Goal: Task Accomplishment & Management: Complete application form

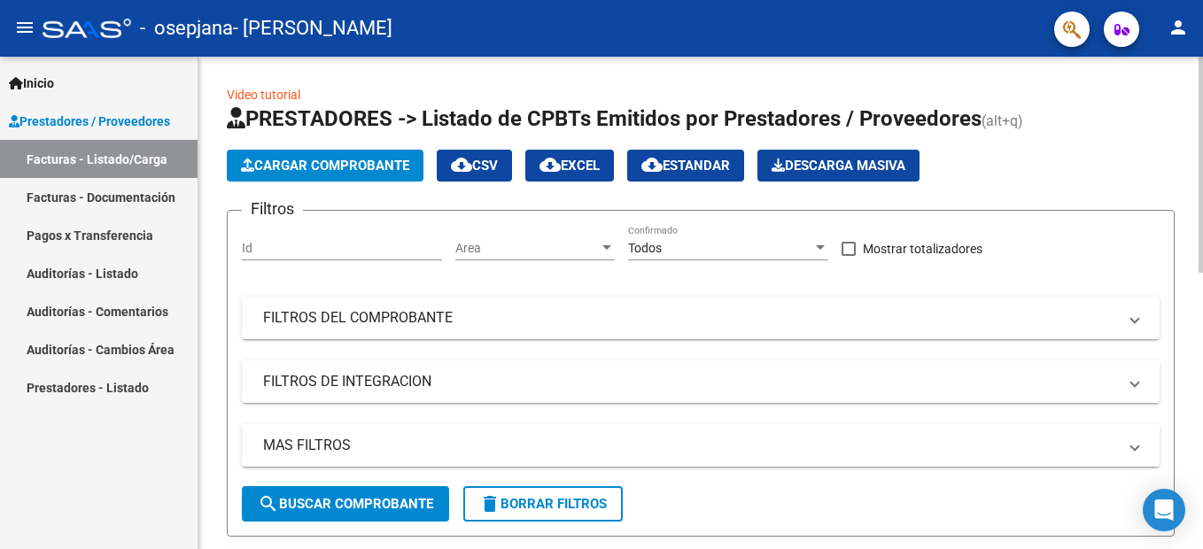
click at [301, 167] on span "Cargar Comprobante" at bounding box center [325, 166] width 168 height 16
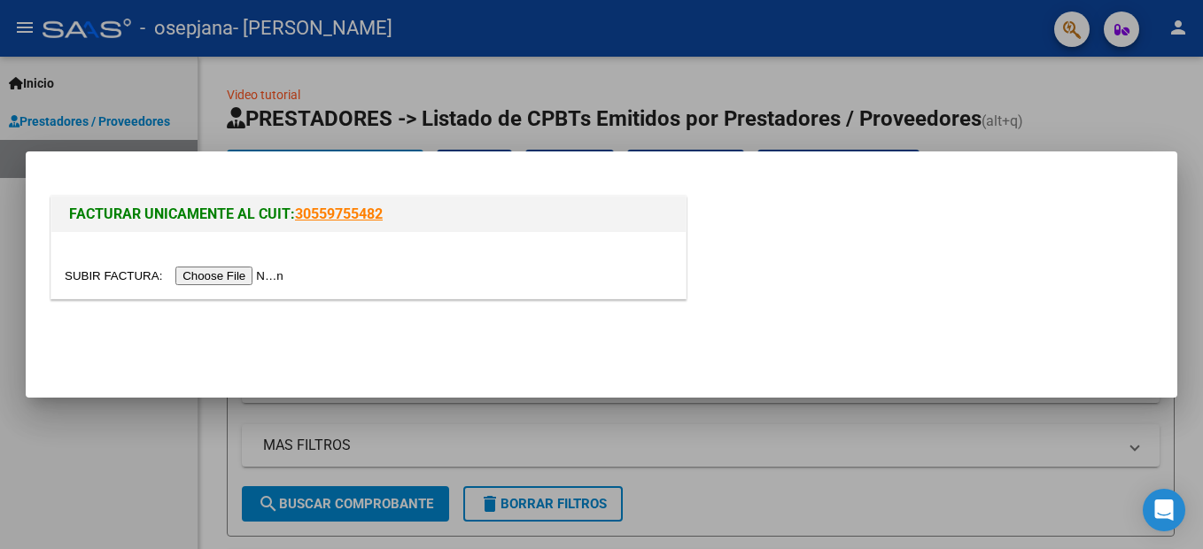
click at [257, 275] on input "file" at bounding box center [177, 276] width 224 height 19
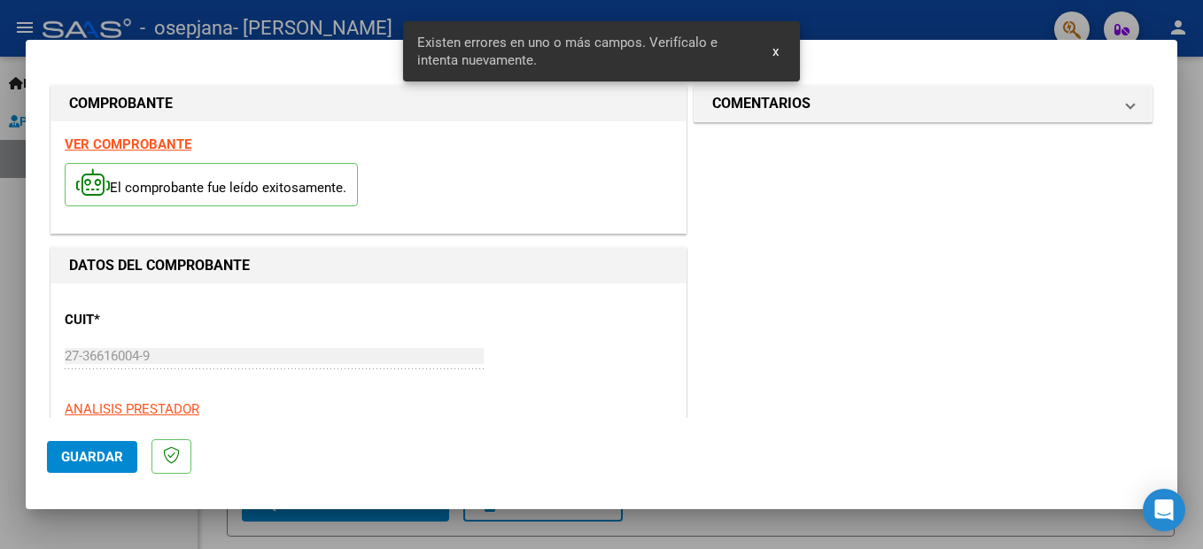
scroll to position [405, 0]
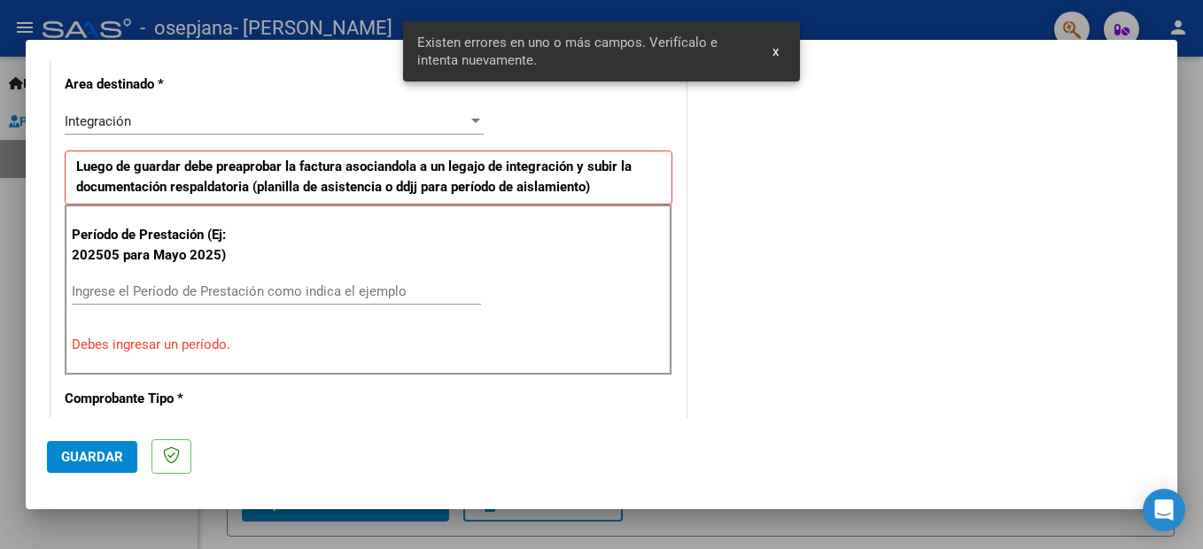
click at [188, 132] on div "Integración Seleccionar Area" at bounding box center [274, 121] width 419 height 27
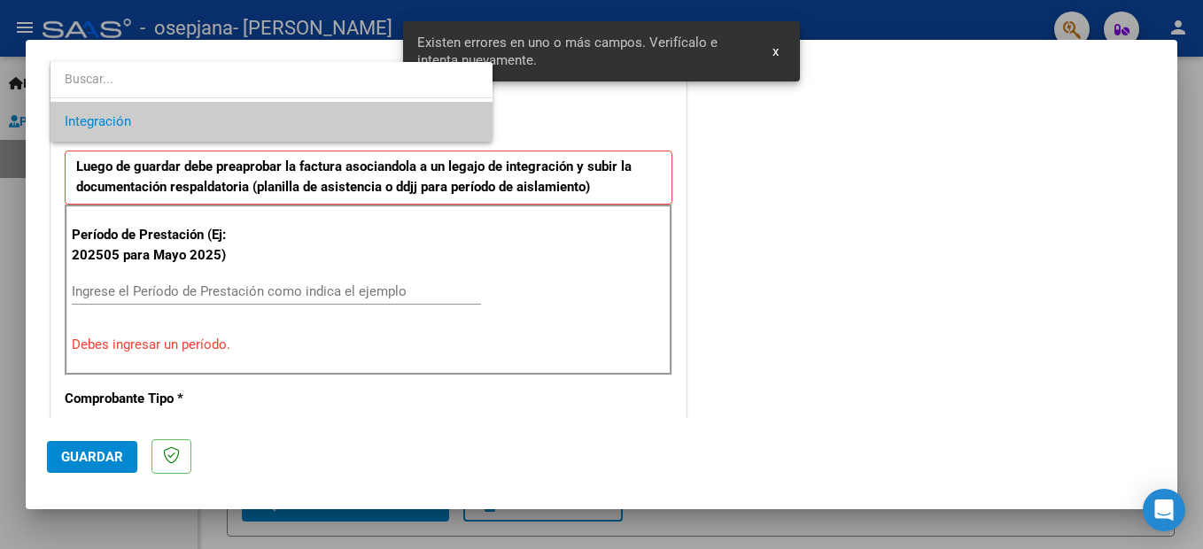
click at [188, 132] on span "Integración" at bounding box center [272, 122] width 414 height 40
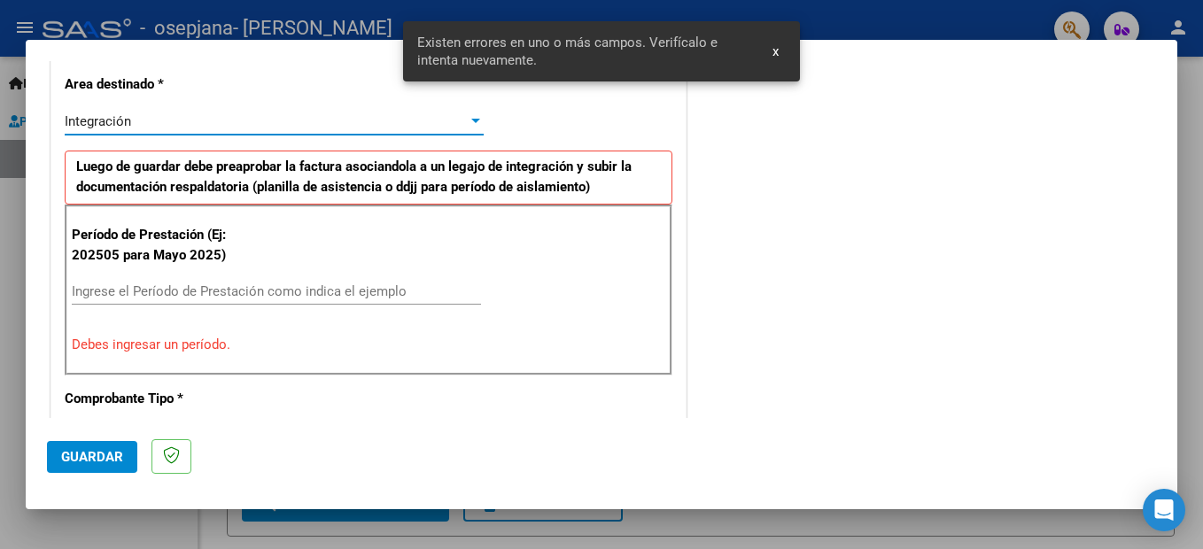
click at [230, 291] on input "Ingrese el Período de Prestación como indica el ejemplo" at bounding box center [276, 291] width 409 height 16
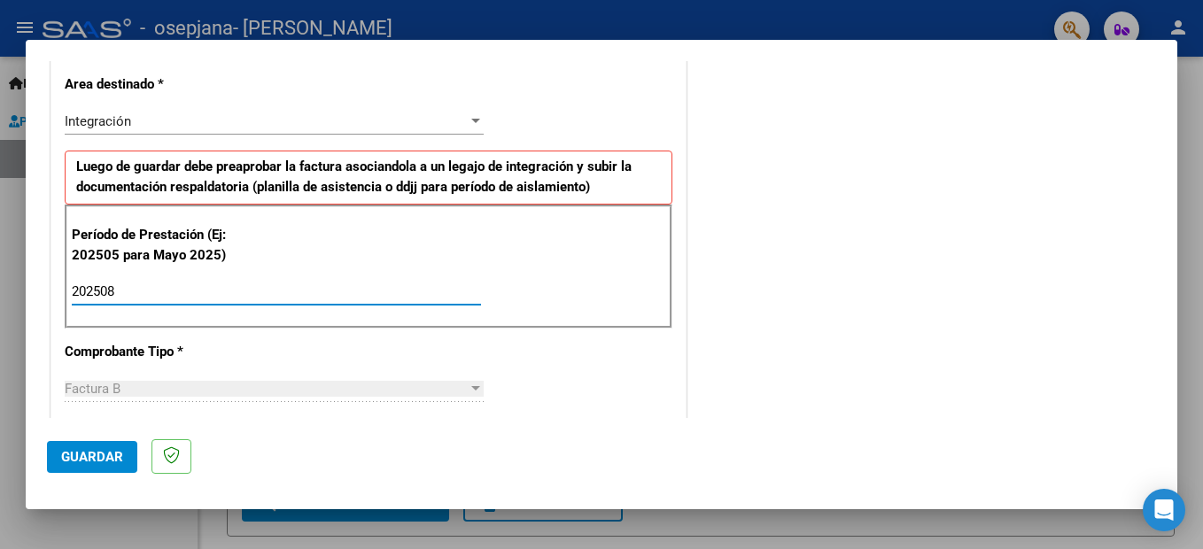
type input "202508"
click at [115, 473] on mat-dialog-actions "Guardar" at bounding box center [601, 453] width 1109 height 70
click at [111, 460] on span "Guardar" at bounding box center [92, 457] width 62 height 16
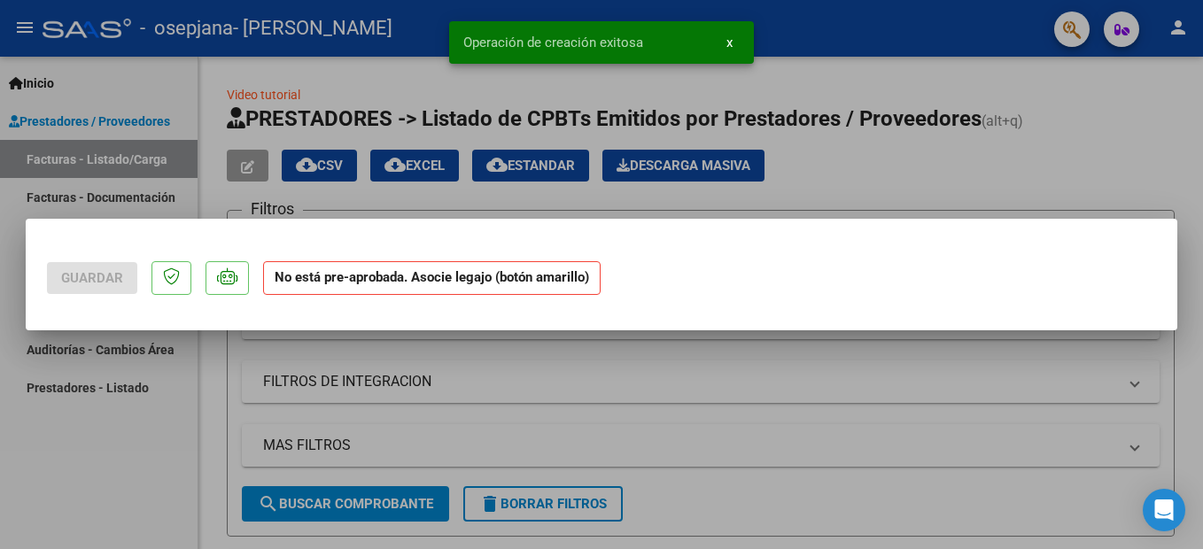
scroll to position [0, 0]
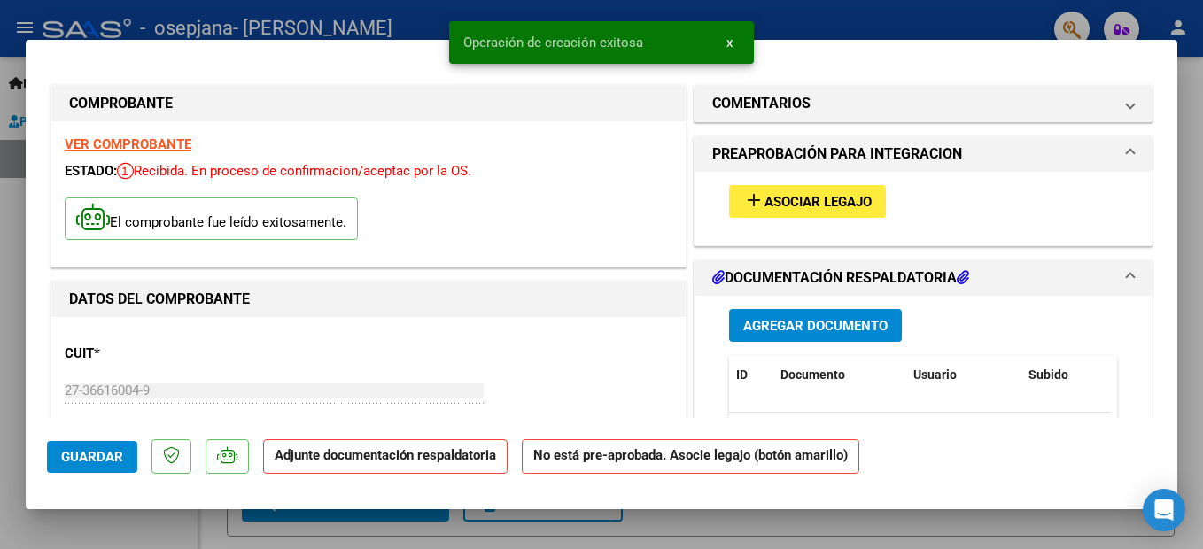
click at [791, 190] on button "add Asociar Legajo" at bounding box center [807, 201] width 157 height 33
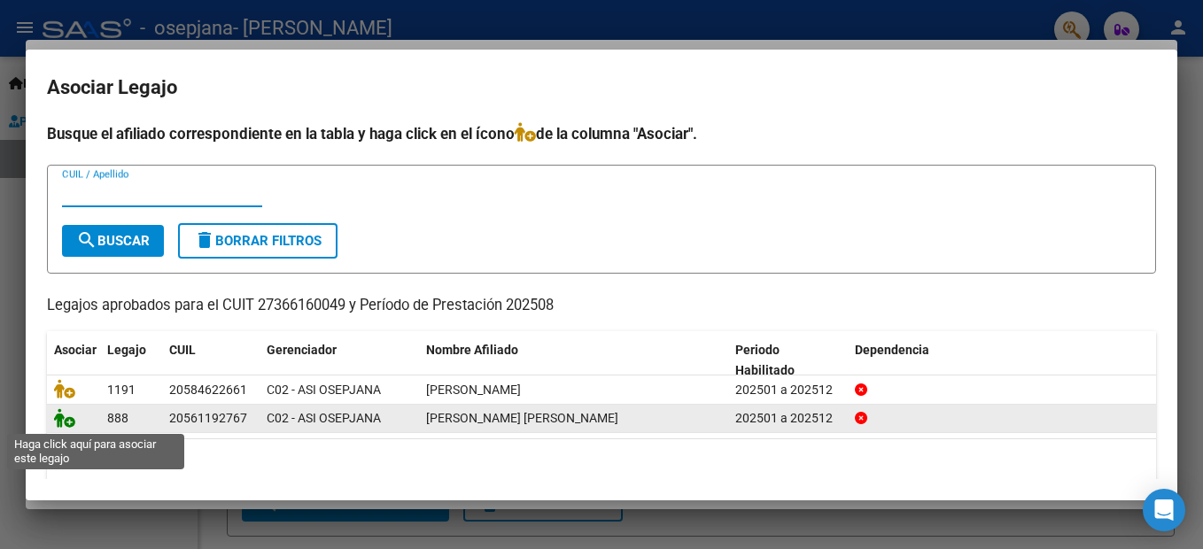
click at [71, 422] on icon at bounding box center [64, 417] width 21 height 19
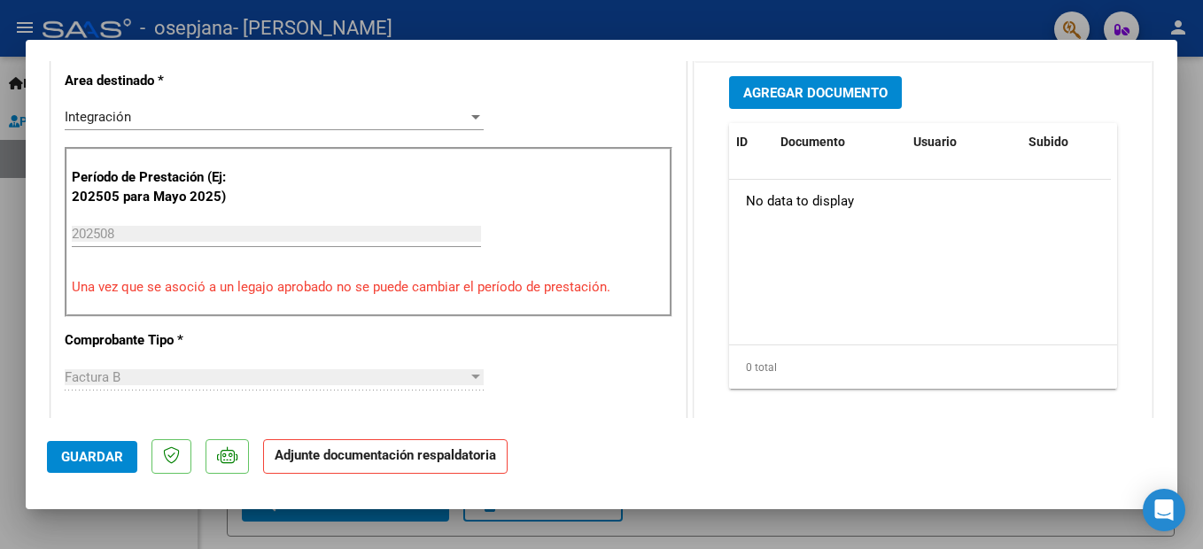
scroll to position [177, 0]
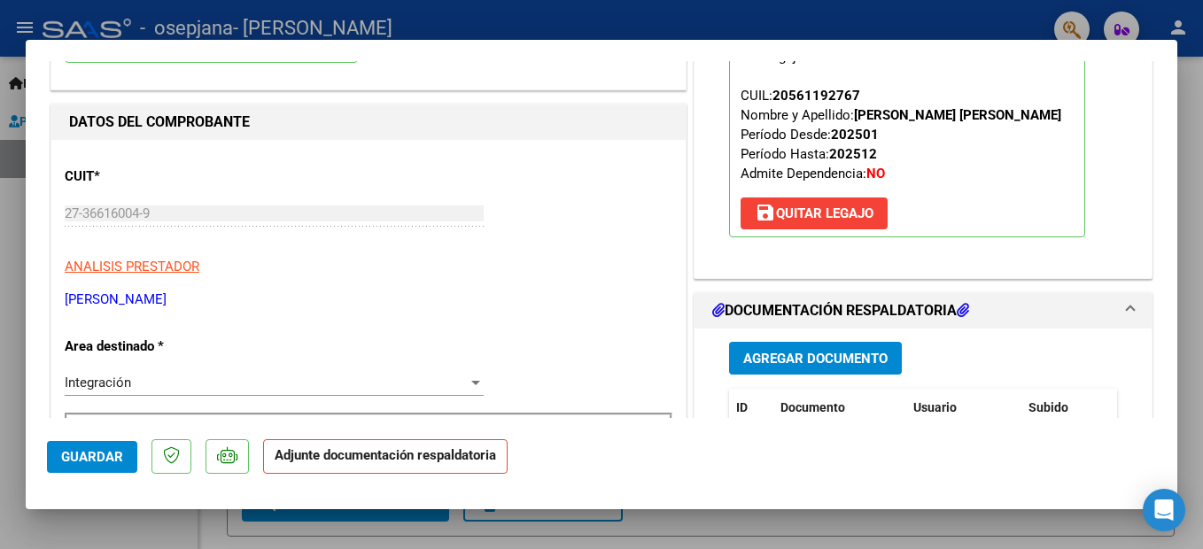
click at [830, 357] on span "Agregar Documento" at bounding box center [815, 359] width 144 height 16
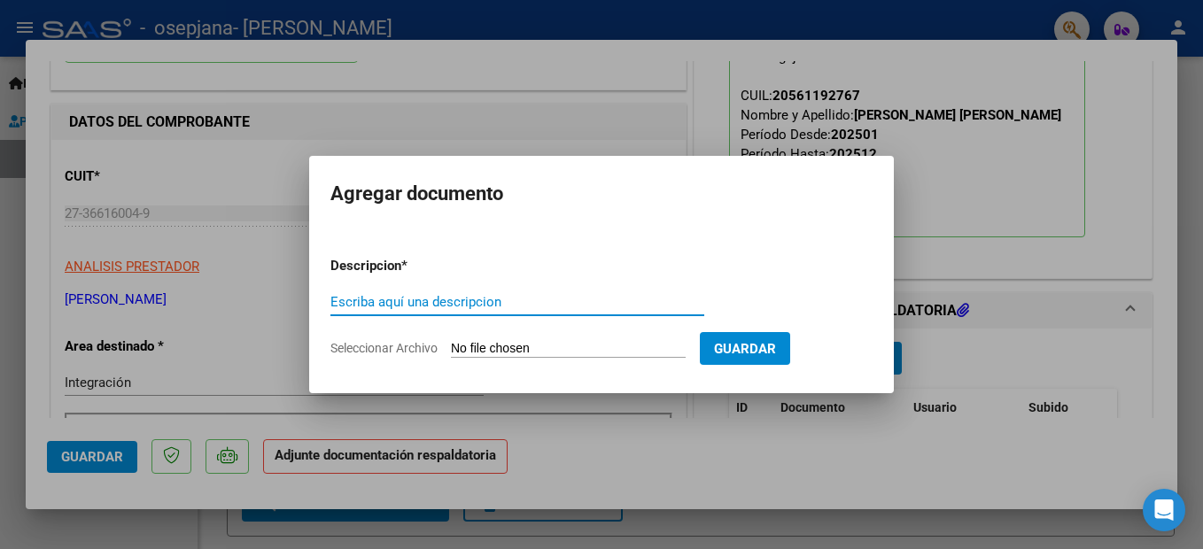
click at [523, 303] on input "Escriba aquí una descripcion" at bounding box center [517, 302] width 374 height 16
type input "Planilla de asistencia"
click at [673, 353] on input "Seleccionar Archivo" at bounding box center [568, 349] width 235 height 17
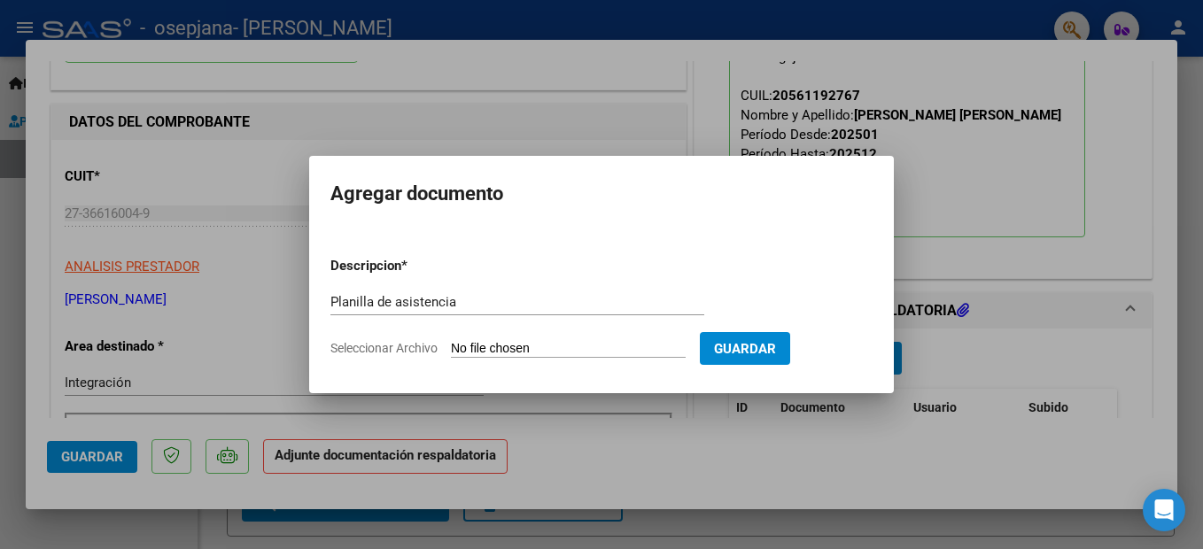
type input "C:\fakepath\Planilla.pdf"
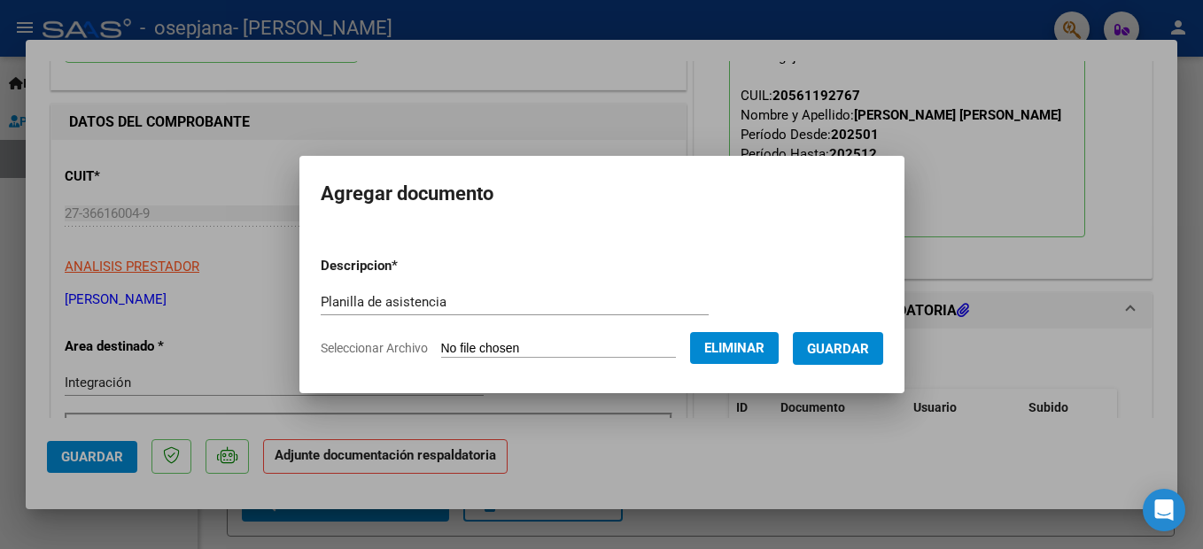
click at [853, 358] on button "Guardar" at bounding box center [838, 348] width 90 height 33
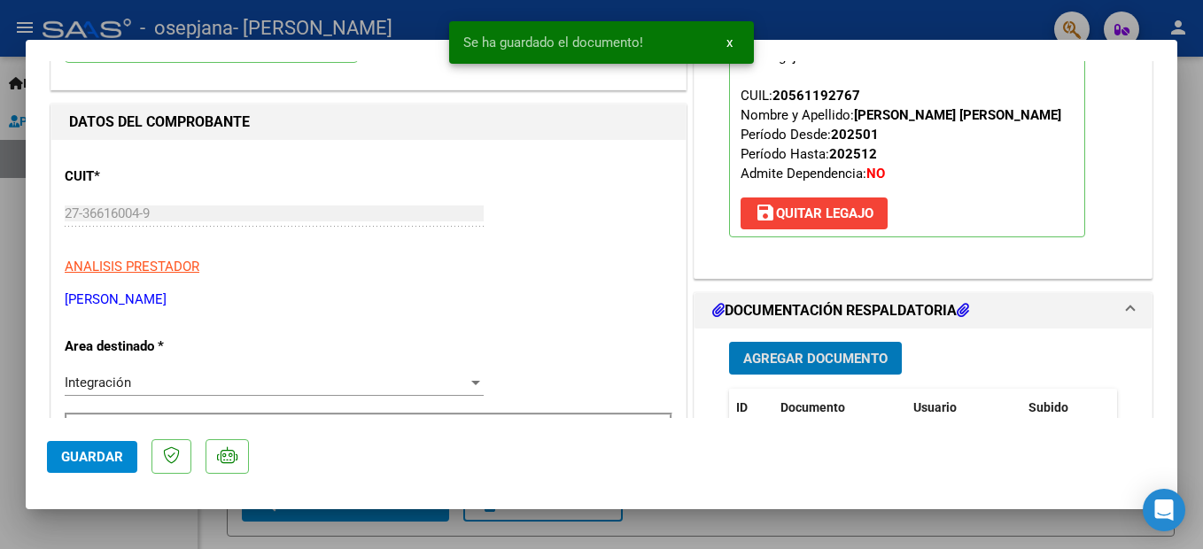
click at [103, 454] on span "Guardar" at bounding box center [92, 457] width 62 height 16
